Goal: Obtain resource: Obtain resource

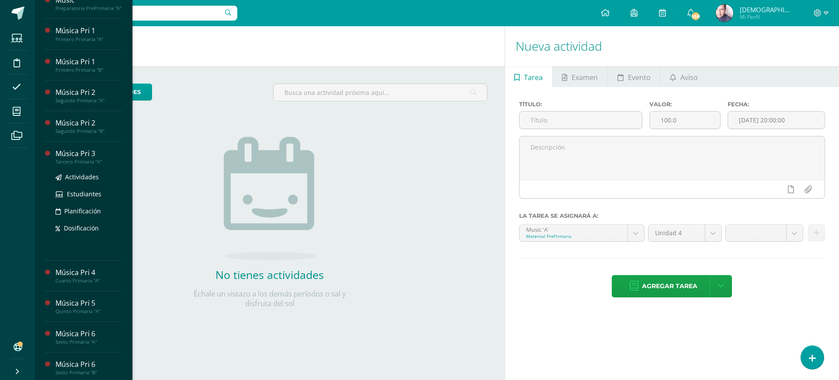
scroll to position [109, 0]
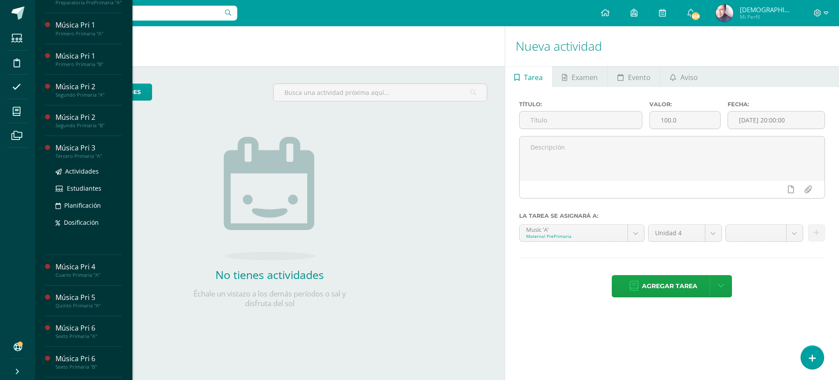
click at [72, 153] on div "Música Pri 3" at bounding box center [88, 148] width 66 height 10
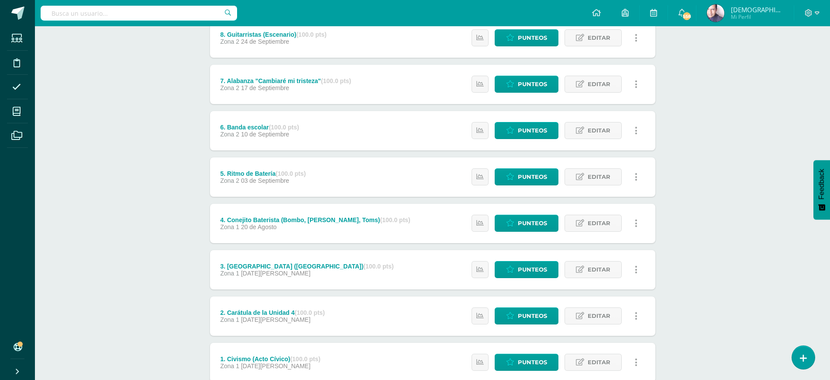
scroll to position [234, 0]
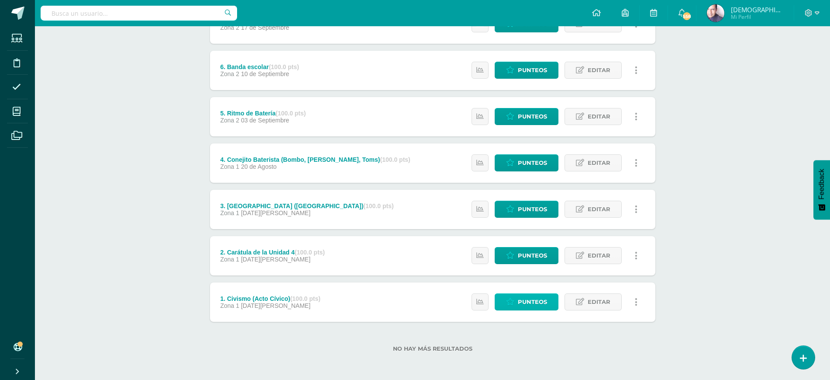
click at [527, 298] on span "Punteos" at bounding box center [532, 302] width 29 height 16
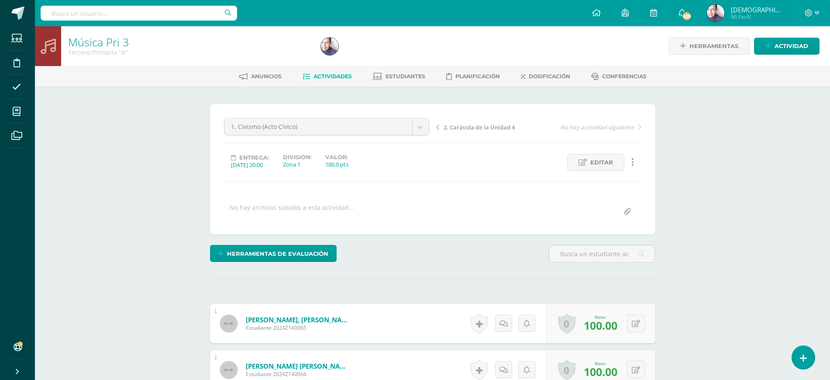
click at [463, 128] on span "2. Carátula de la Unidad 4" at bounding box center [479, 127] width 71 height 8
click at [461, 126] on span "3. [GEOGRAPHIC_DATA] ([GEOGRAPHIC_DATA])" at bounding box center [490, 127] width 93 height 8
click at [472, 128] on span "4. Conejito Baterista (Bombo, [PERSON_NAME], Toms)" at bounding box center [490, 127] width 93 height 8
click at [469, 127] on span "5. Ritmo de Batería" at bounding box center [471, 127] width 54 height 8
click at [463, 127] on span "6. Banda escolar" at bounding box center [467, 127] width 46 height 8
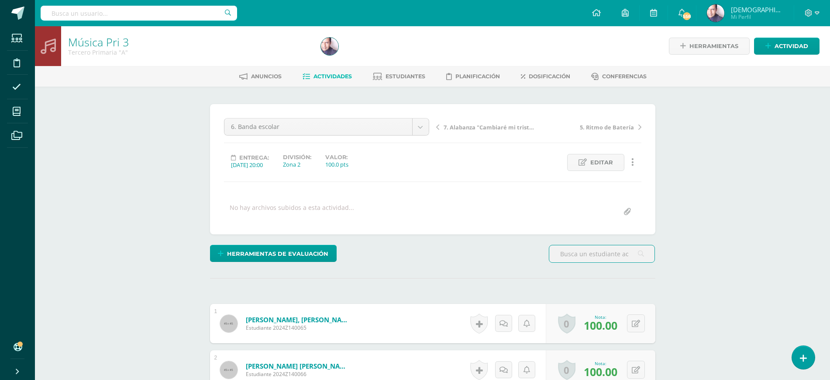
click at [475, 126] on span "7. Alabanza "Cambiaré mi tristeza"" at bounding box center [490, 127] width 93 height 8
click at [469, 127] on span "8. Guitarristas (Escenario)" at bounding box center [480, 127] width 72 height 8
click at [463, 129] on span "9. Proyecto de Unidad 4" at bounding box center [477, 127] width 66 height 8
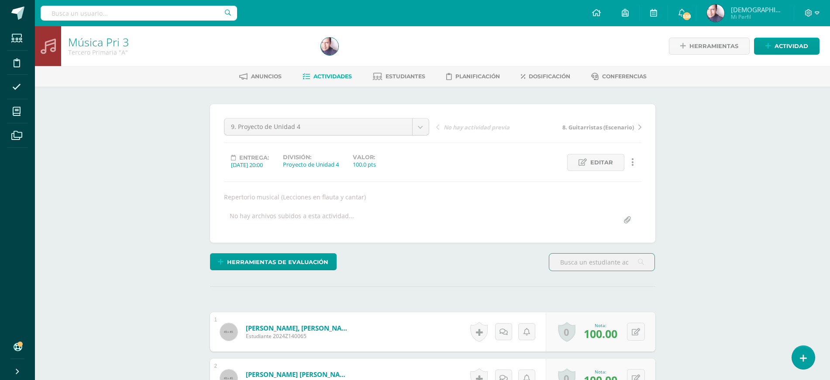
click at [333, 75] on span "Actividades" at bounding box center [333, 76] width 38 height 7
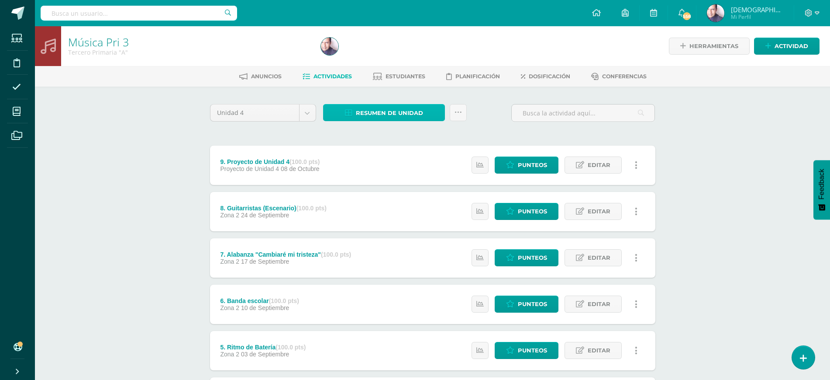
click at [386, 111] on span "Resumen de unidad" at bounding box center [389, 113] width 67 height 16
click at [380, 53] on link "Descargar como HTML" at bounding box center [384, 56] width 93 height 14
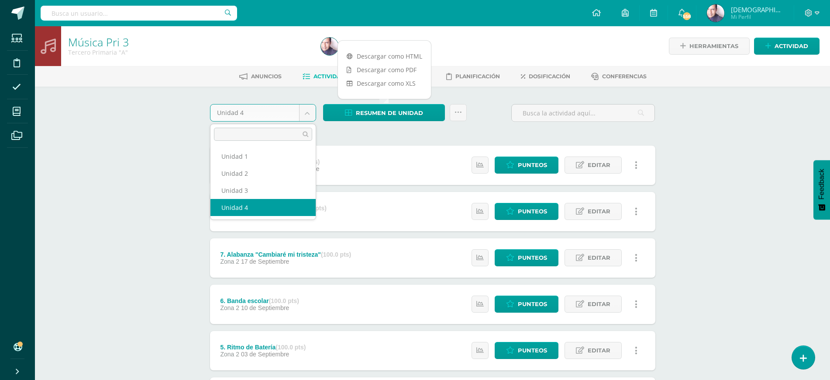
click at [309, 111] on body "Estudiantes Disciplina Asistencia Mis cursos Archivos Soporte Ayuda Reportar un…" at bounding box center [415, 306] width 830 height 613
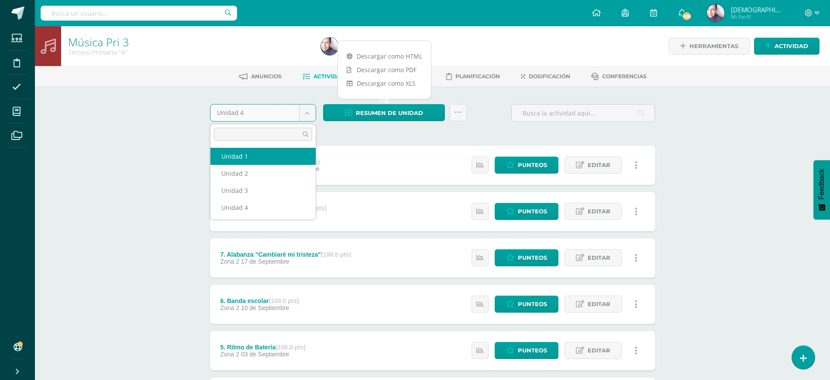
select select "Unidad 1"
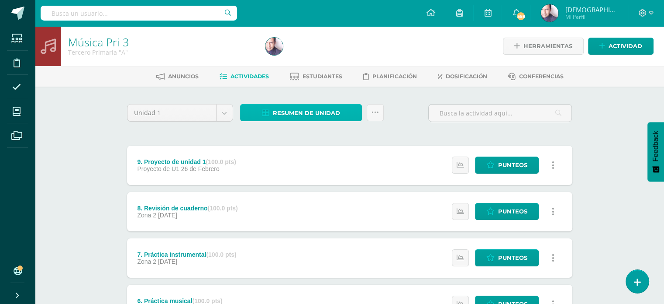
click at [296, 112] on span "Resumen de unidad" at bounding box center [306, 113] width 67 height 16
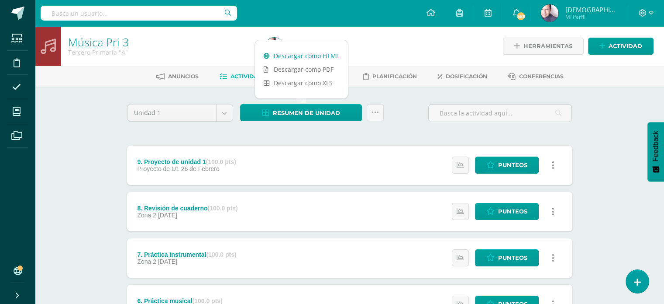
click at [296, 54] on link "Descargar como HTML" at bounding box center [301, 56] width 93 height 14
click at [224, 111] on body "Estudiantes Disciplina Asistencia Mis cursos Archivos Soporte Ayuda Reportar un…" at bounding box center [332, 306] width 664 height 613
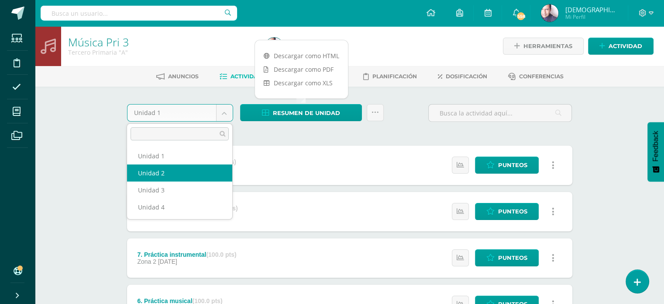
select select "Unidad 2"
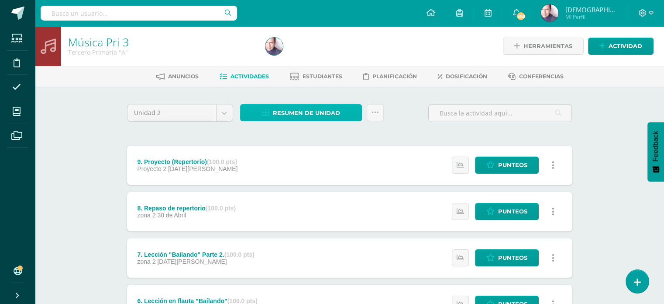
click at [301, 113] on span "Resumen de unidad" at bounding box center [306, 113] width 67 height 16
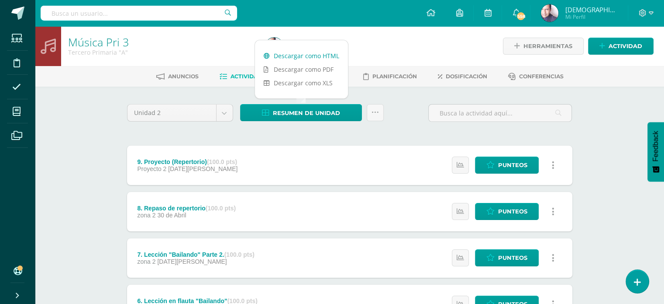
click at [296, 55] on link "Descargar como HTML" at bounding box center [301, 56] width 93 height 14
click at [225, 110] on body "Estudiantes Disciplina Asistencia Mis cursos Archivos Soporte Ayuda Reportar un…" at bounding box center [332, 306] width 664 height 613
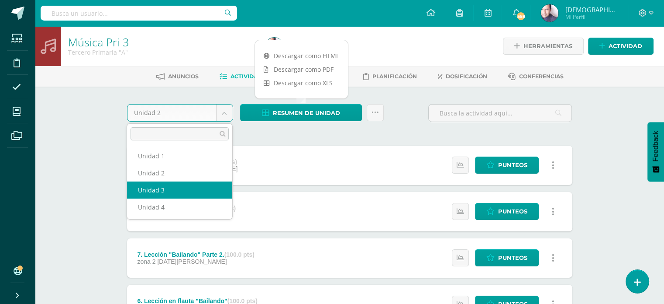
select select "Unidad 3"
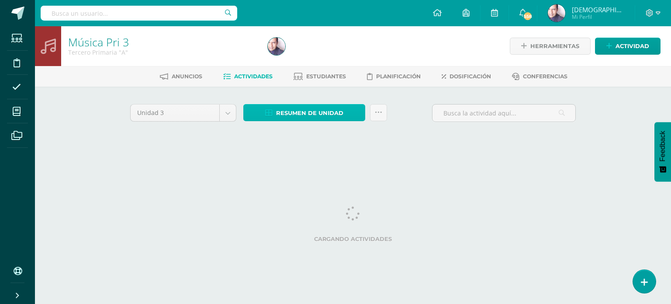
click at [299, 112] on span "Resumen de unidad" at bounding box center [309, 113] width 67 height 16
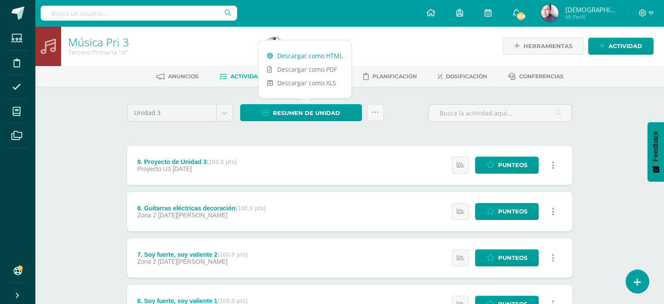
click at [296, 54] on link "Descargar como HTML" at bounding box center [305, 56] width 93 height 14
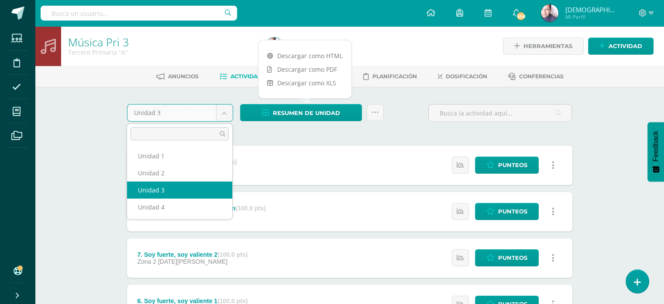
click at [228, 111] on body "Estudiantes Disciplina Asistencia Mis cursos Archivos Soporte Ayuda Reportar un…" at bounding box center [332, 306] width 664 height 613
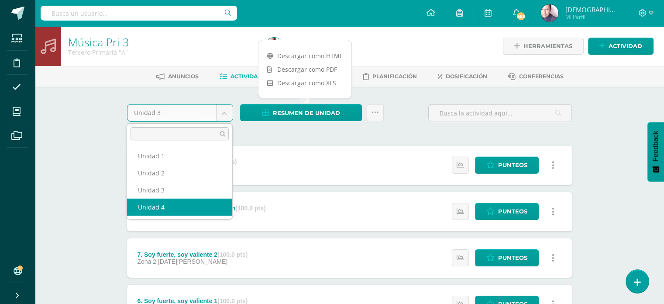
select select "Unidad 4"
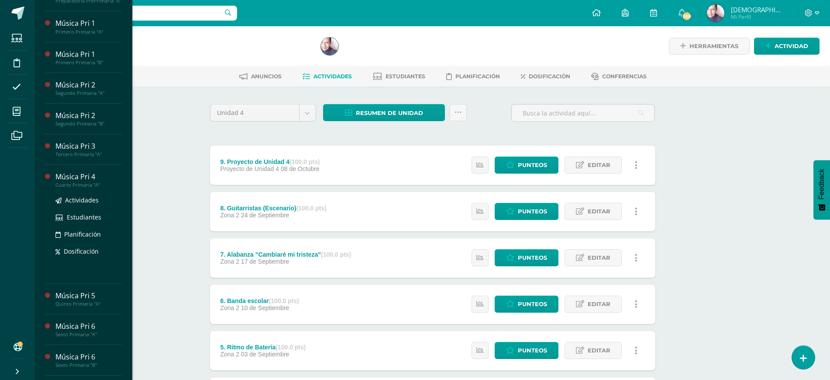
scroll to position [164, 0]
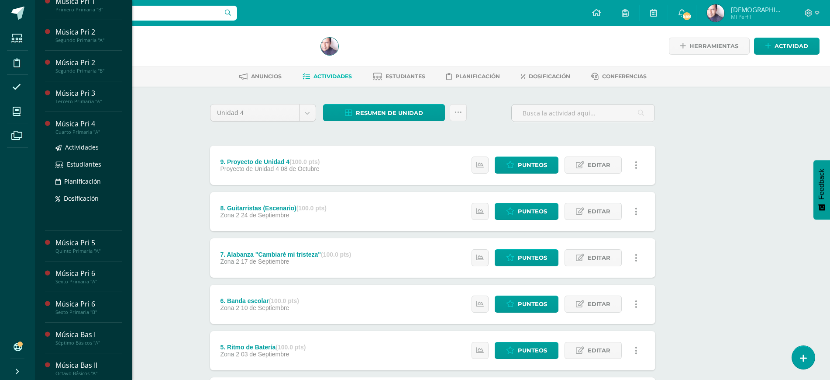
click at [80, 128] on div "Música Pri 4" at bounding box center [88, 124] width 66 height 10
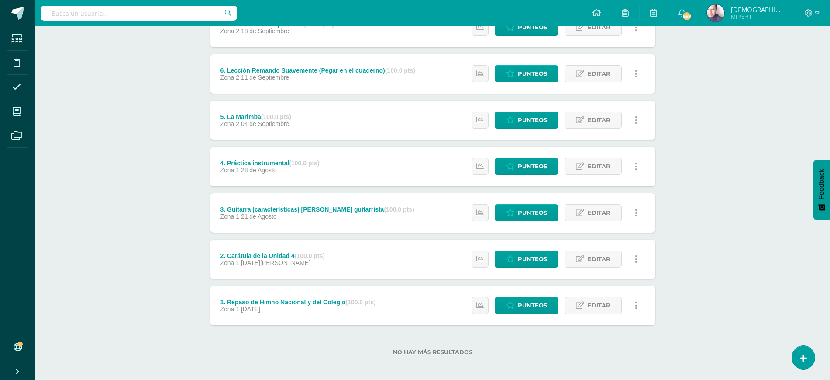
scroll to position [234, 0]
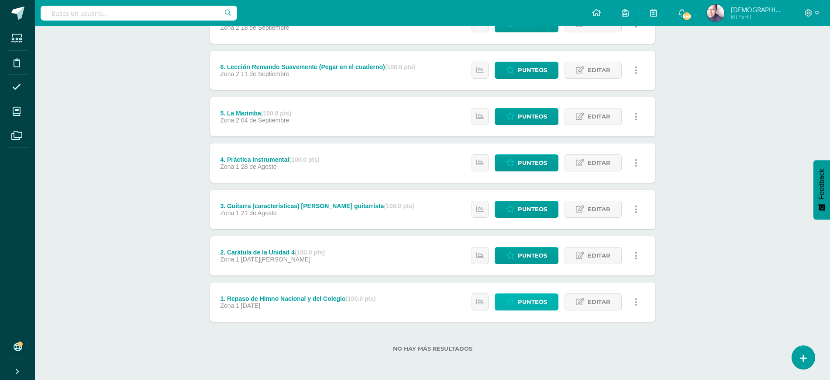
click at [529, 304] on span "Punteos" at bounding box center [532, 302] width 29 height 16
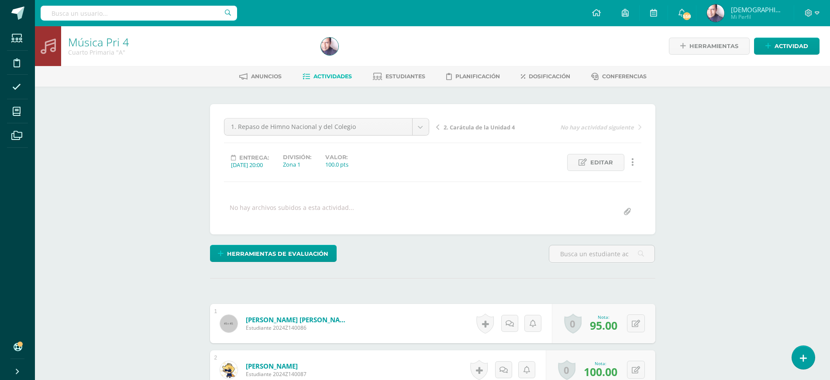
click at [466, 127] on span "2. Carátula de la Unidad 4" at bounding box center [479, 127] width 71 height 8
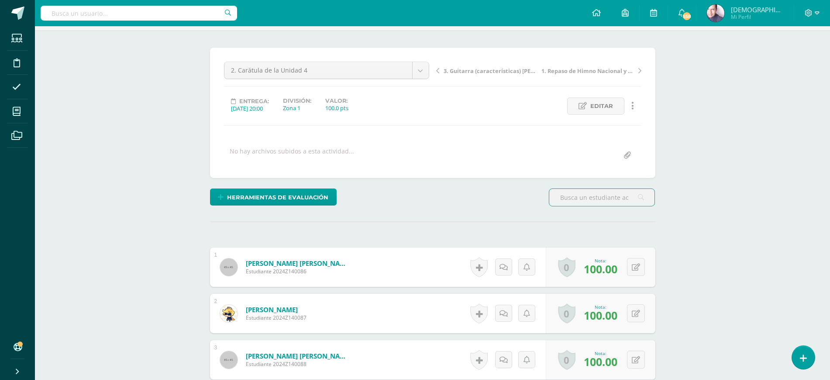
scroll to position [53, 0]
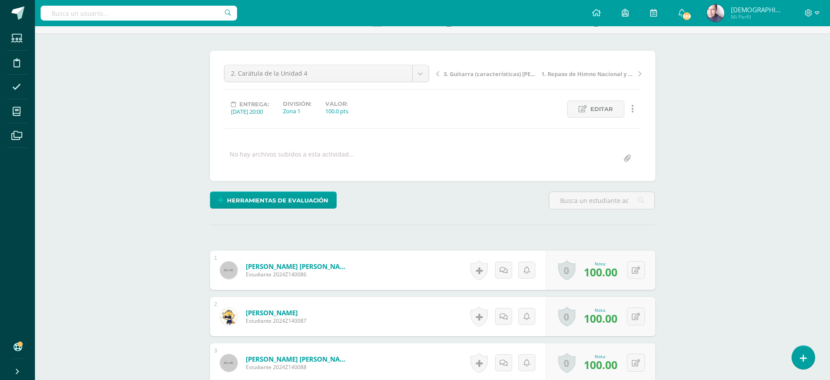
click at [470, 73] on span "3. Guitarra (características) [PERSON_NAME] guitarrista" at bounding box center [490, 74] width 93 height 8
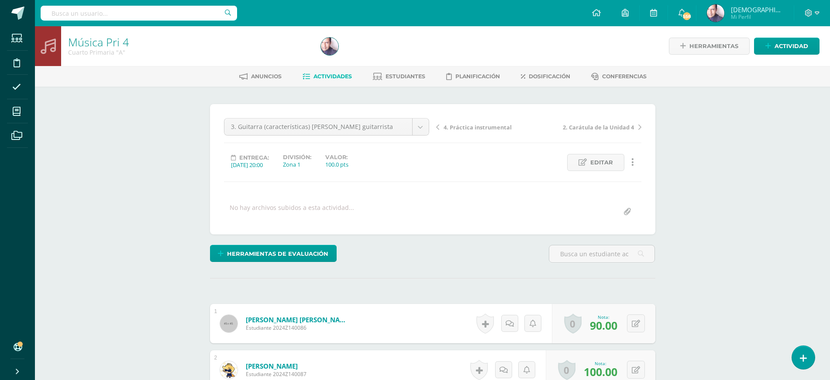
click at [465, 129] on span "4. Práctica instrumental" at bounding box center [478, 127] width 68 height 8
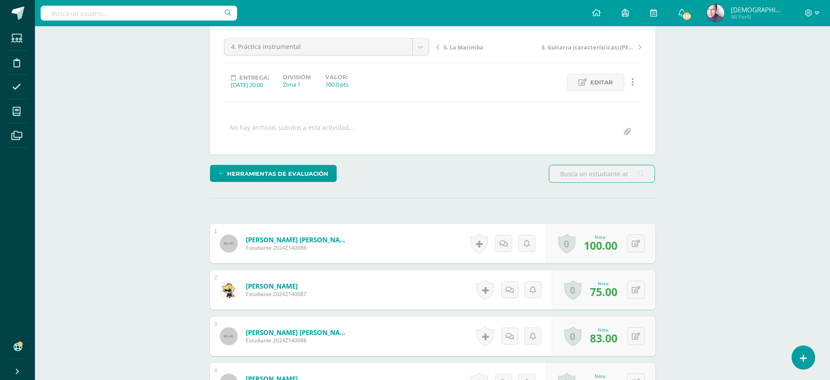
scroll to position [66, 0]
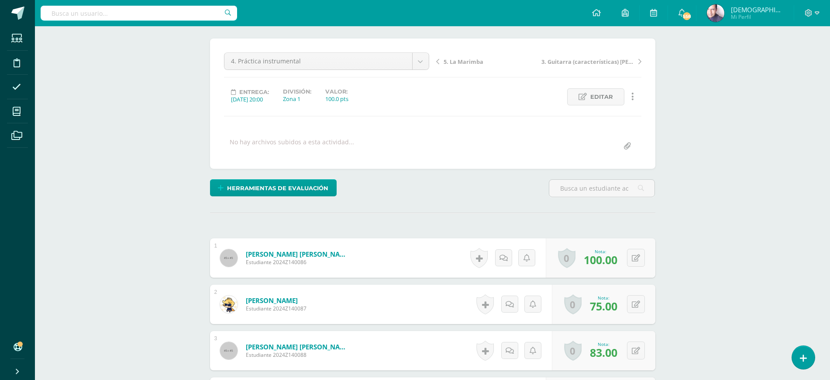
click at [458, 61] on span "5. La Marimba" at bounding box center [464, 62] width 40 height 8
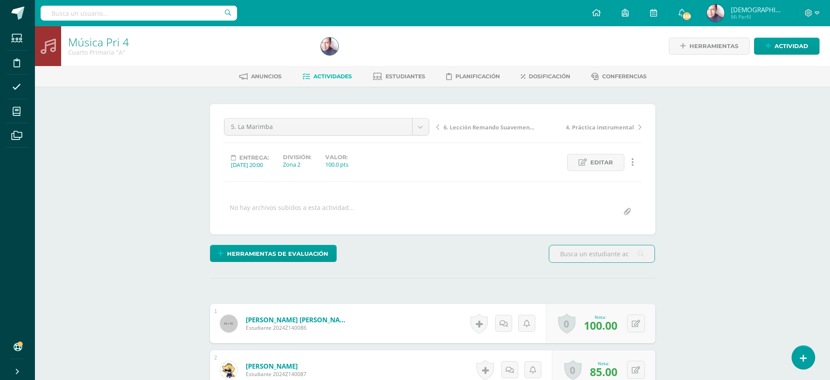
drag, startPoint x: 468, startPoint y: 126, endPoint x: 463, endPoint y: 126, distance: 5.7
click at [468, 126] on span "6. Lección Remando Suavemente (Pegar en el cuaderno)" at bounding box center [490, 127] width 93 height 8
click at [472, 127] on span "7. La música en las películas" at bounding box center [483, 127] width 78 height 8
click at [470, 126] on span "8. Repaso de la lección Remando Suavemente" at bounding box center [490, 127] width 93 height 8
click at [460, 126] on span "9. Proyecto de Unidad 4" at bounding box center [477, 127] width 66 height 8
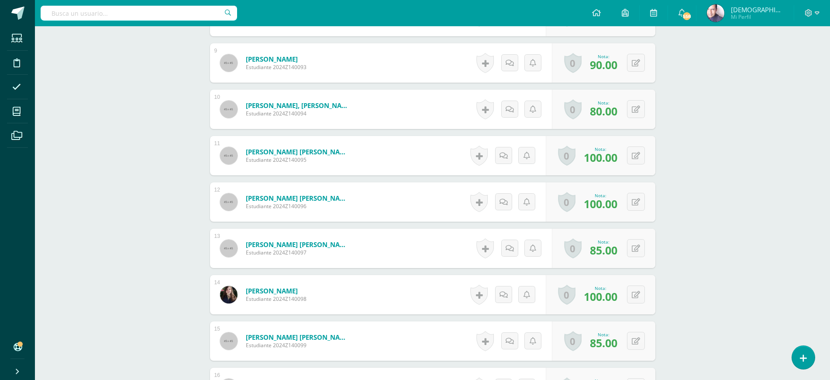
scroll to position [569, 0]
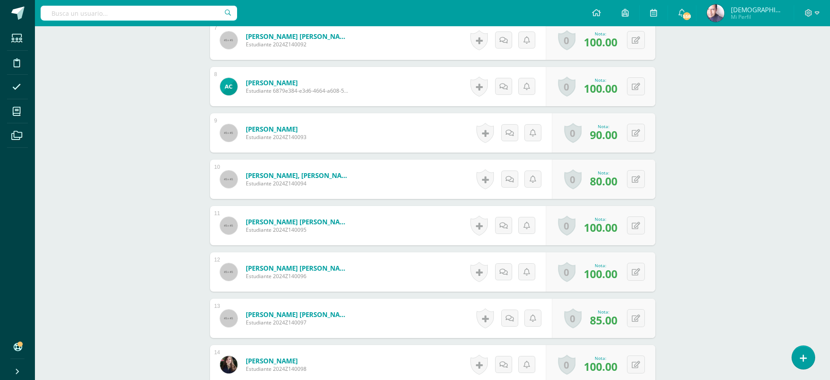
click at [736, 177] on div "Música Pri 4 Cuarto Primaria "A" Herramientas Detalle de asistencias Actividad …" at bounding box center [432, 109] width 795 height 1305
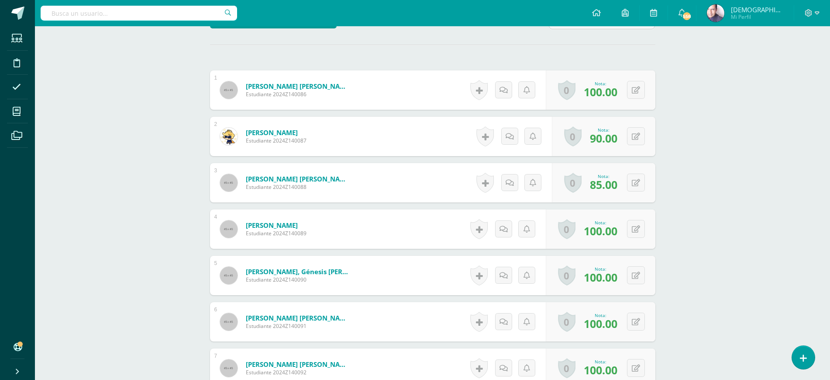
scroll to position [0, 0]
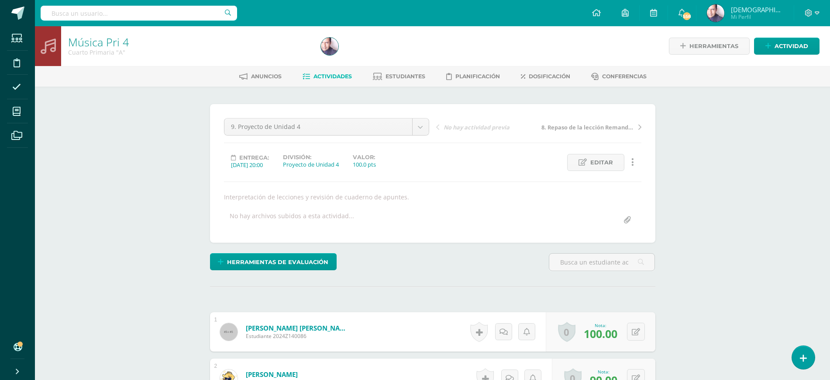
click at [337, 75] on span "Actividades" at bounding box center [333, 76] width 38 height 7
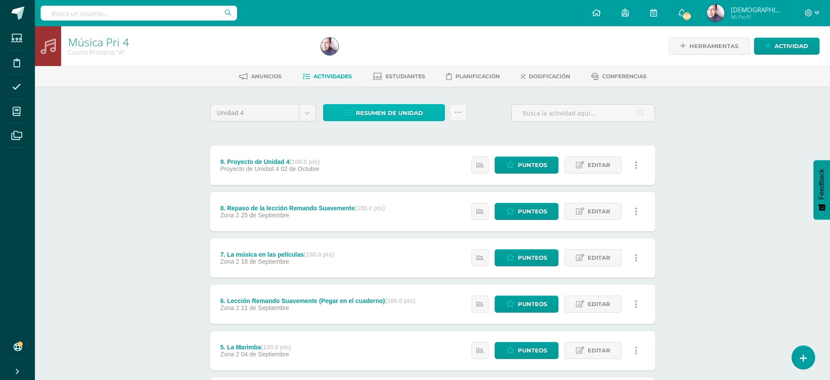
click at [377, 110] on span "Resumen de unidad" at bounding box center [389, 113] width 67 height 16
click at [385, 55] on link "Descargar como HTML" at bounding box center [384, 56] width 93 height 14
click at [307, 111] on body "Estudiantes Disciplina Asistencia Mis cursos Archivos Soporte Ayuda Reportar un…" at bounding box center [415, 306] width 830 height 613
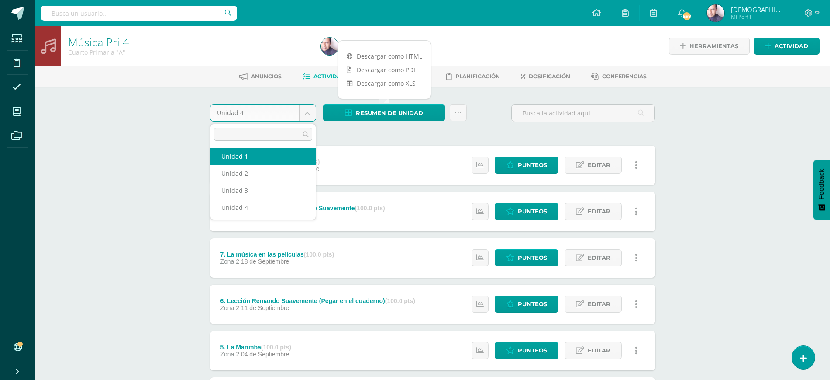
select select "Unidad 1"
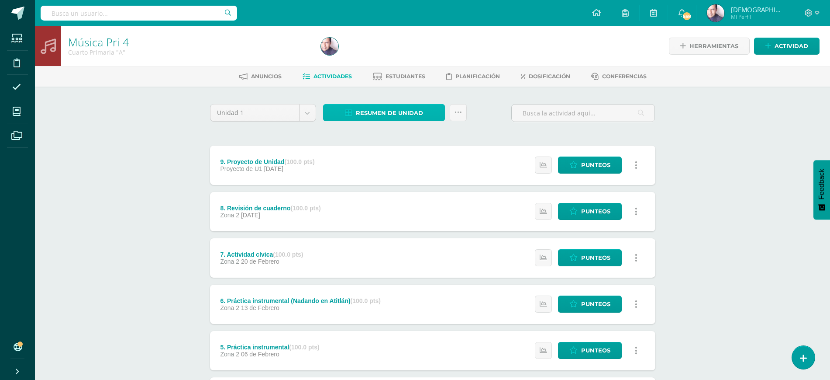
click at [387, 108] on span "Resumen de unidad" at bounding box center [389, 113] width 67 height 16
click at [389, 57] on link "Descargar como HTML" at bounding box center [384, 56] width 93 height 14
click at [310, 113] on body "Estudiantes Disciplina Asistencia Mis cursos Archivos Soporte Ayuda Reportar un…" at bounding box center [415, 306] width 830 height 613
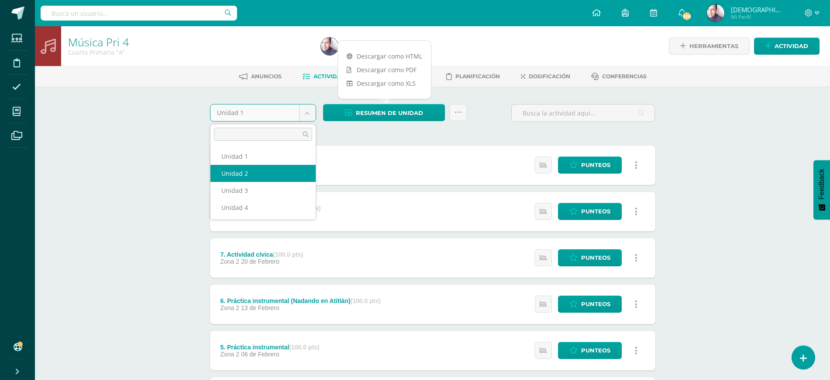
select select "Unidad 2"
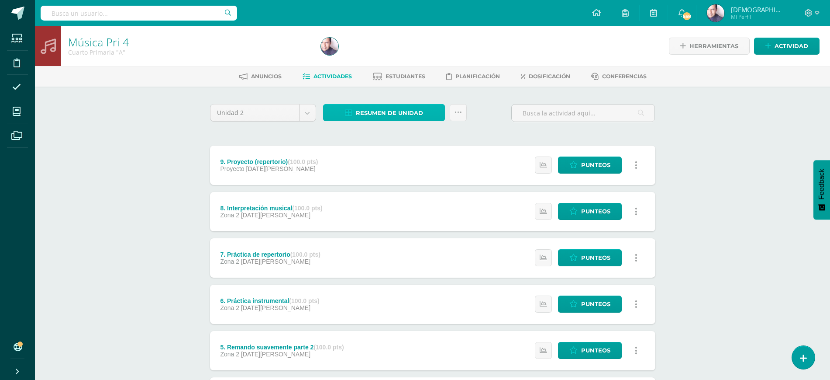
click at [387, 111] on span "Resumen de unidad" at bounding box center [389, 113] width 67 height 16
click at [375, 53] on link "Descargar como HTML" at bounding box center [384, 56] width 93 height 14
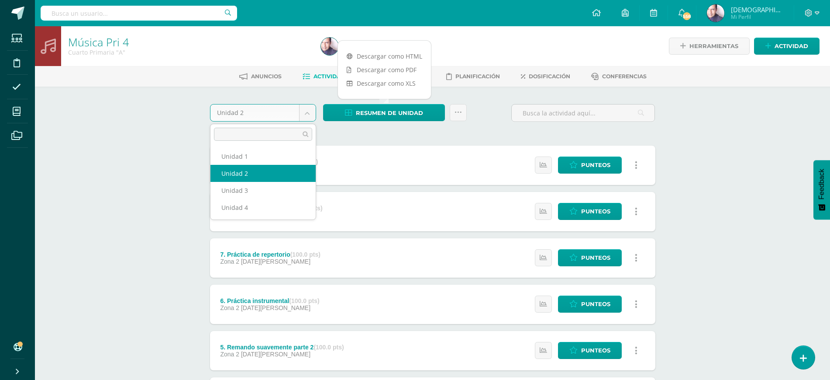
click at [307, 110] on body "Estudiantes Disciplina Asistencia Mis cursos Archivos Soporte Ayuda Reportar un…" at bounding box center [415, 306] width 830 height 613
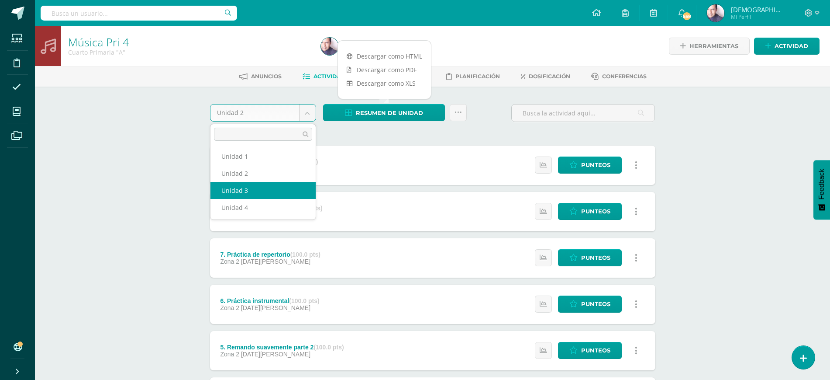
select select "Unidad 3"
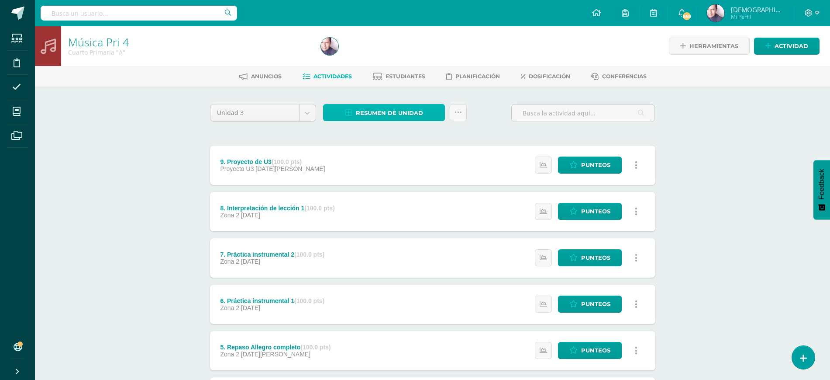
click at [380, 108] on span "Resumen de unidad" at bounding box center [389, 113] width 67 height 16
click at [373, 54] on link "Descargar como HTML" at bounding box center [384, 56] width 93 height 14
